Goal: Information Seeking & Learning: Learn about a topic

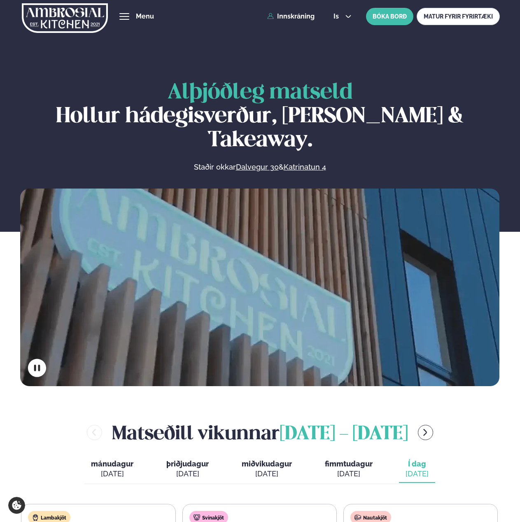
scroll to position [247, 0]
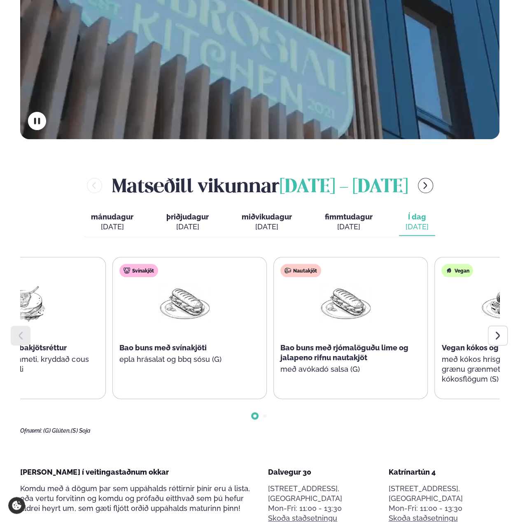
click at [214, 343] on div "Bao buns með svínakjöti" at bounding box center [184, 348] width 131 height 10
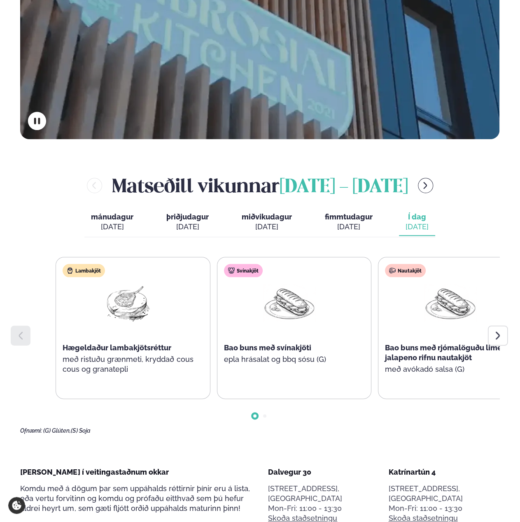
click at [299, 312] on div "Svínakjöt Bao buns með svínakjöti epla hrásalat og bbq sósu (G)" at bounding box center [289, 323] width 144 height 132
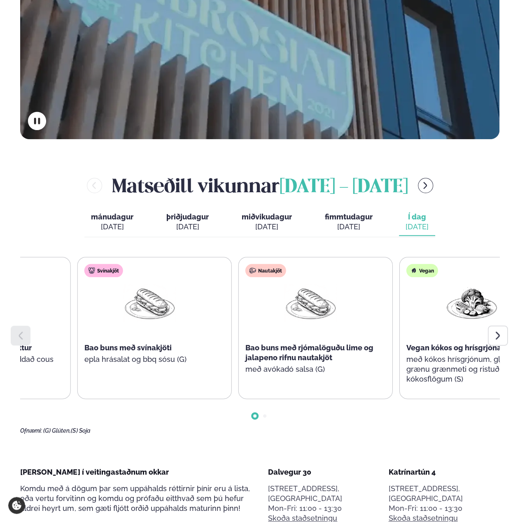
click at [199, 351] on div "Svínakjöt Bao buns með svínakjöti epla hrásalat og bbq sósu (G)" at bounding box center [149, 323] width 144 height 132
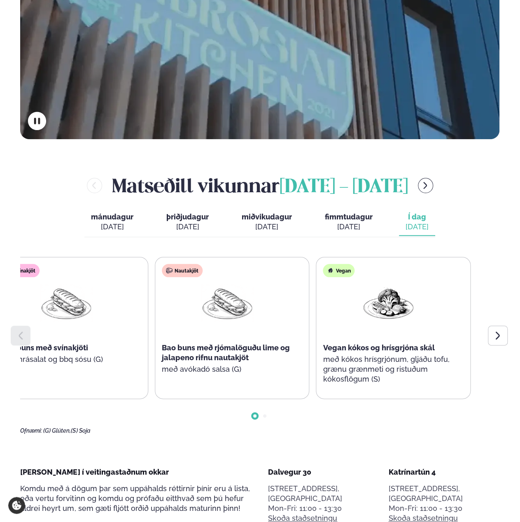
click at [147, 335] on div "Lambakjöt Hægeldaður lambakjötsréttur með ristuðu grænmeti, kryddað cous cous o…" at bounding box center [71, 328] width 477 height 142
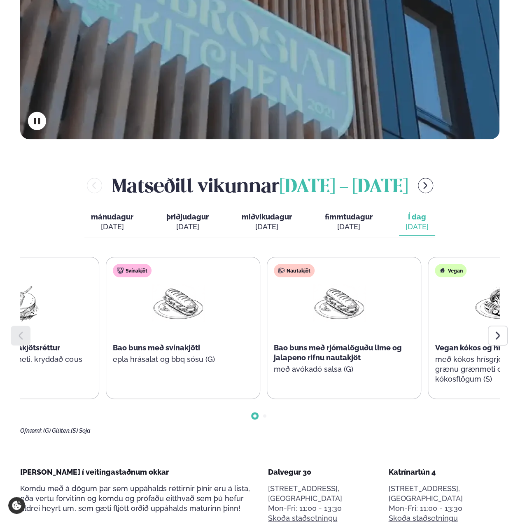
click at [328, 364] on p "með avókadó salsa (G)" at bounding box center [339, 369] width 131 height 10
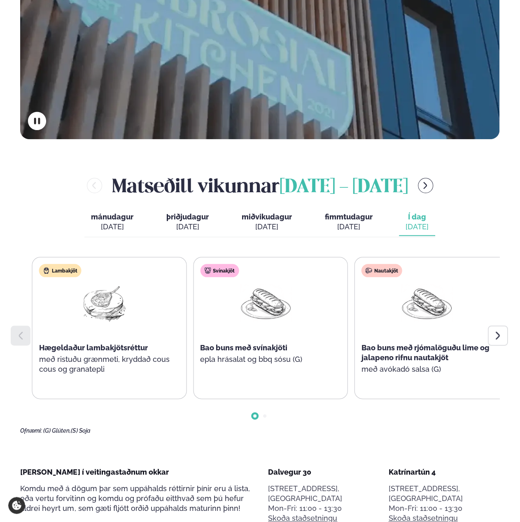
click at [369, 349] on div "Lambakjöt Hægeldaður lambakjötsréttur með ristuðu grænmeti, kryddað cous cous o…" at bounding box center [270, 328] width 477 height 142
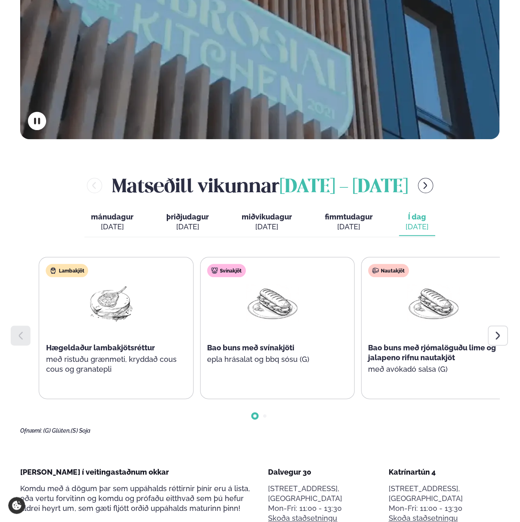
click at [445, 364] on p "með avókadó salsa (G)" at bounding box center [433, 369] width 131 height 10
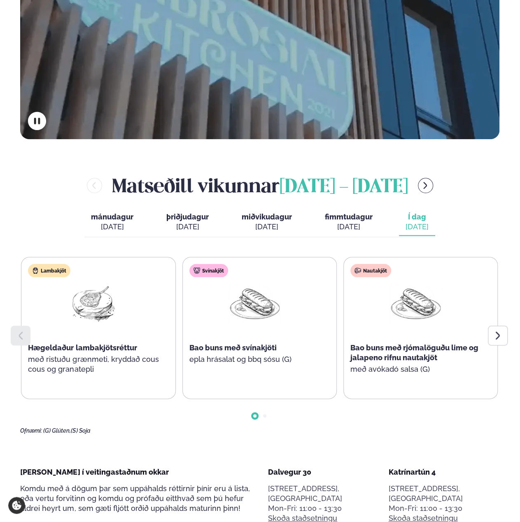
click at [447, 364] on p "með avókadó salsa (G)" at bounding box center [415, 369] width 131 height 10
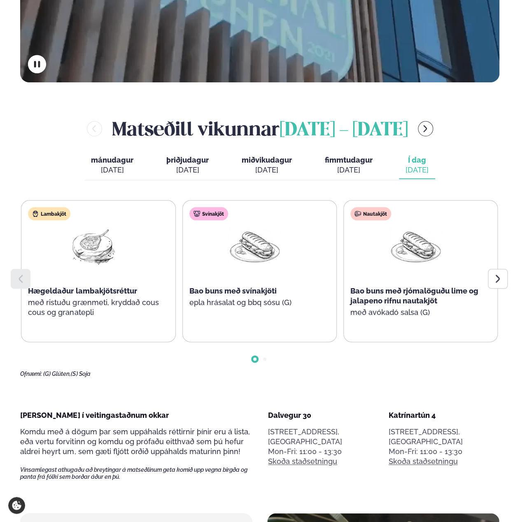
scroll to position [412, 0]
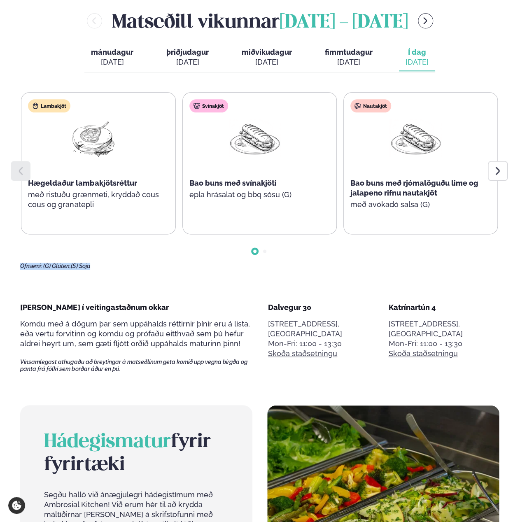
drag, startPoint x: 296, startPoint y: 238, endPoint x: 61, endPoint y: 230, distance: 235.6
click at [61, 230] on div "Lambakjöt Hægeldaður lambakjötsréttur með ristuðu grænmeti, kryddað cous cous o…" at bounding box center [259, 180] width 479 height 177
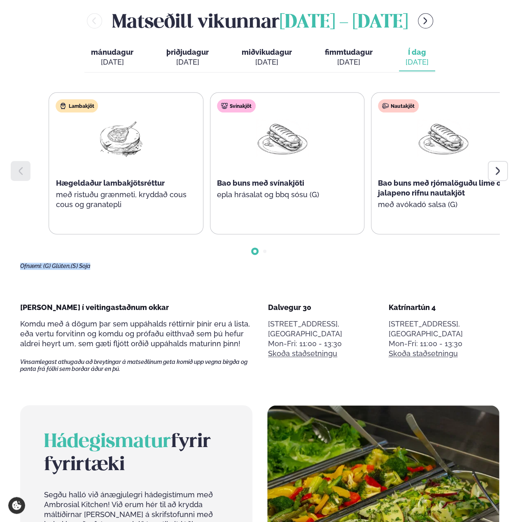
click at [470, 166] on div "Lambakjöt Hægeldaður lambakjötsréttur með ristuðu grænmeti, kryddað cous cous o…" at bounding box center [287, 163] width 477 height 142
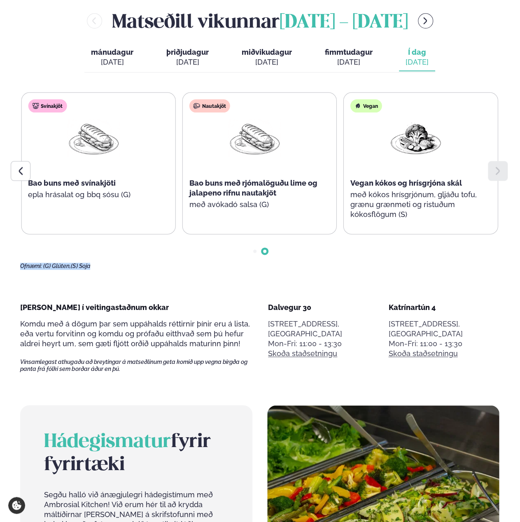
click at [344, 263] on div "Ofnæmi: (G) [PERSON_NAME], (S) Soja" at bounding box center [259, 266] width 479 height 7
